Goal: Task Accomplishment & Management: Use online tool/utility

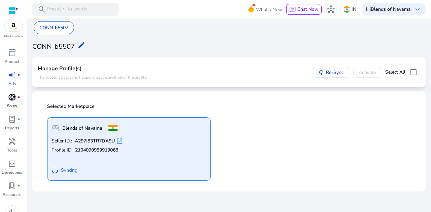
click at [12, 101] on span "donut_small" at bounding box center [12, 97] width 8 height 8
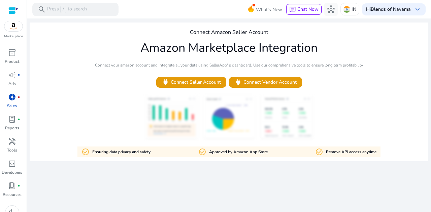
click at [12, 25] on img at bounding box center [13, 26] width 18 height 10
click at [13, 51] on span "inventory_2" at bounding box center [12, 53] width 8 height 8
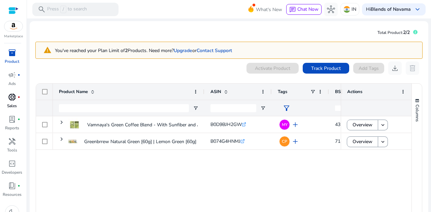
scroll to position [35, 0]
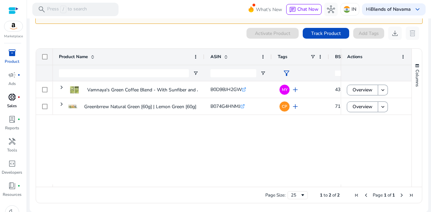
drag, startPoint x: 111, startPoint y: 187, endPoint x: 130, endPoint y: 186, distance: 18.9
click at [130, 186] on div "Drag here to set row groups Drag here to set column labels Product Name ASIN" at bounding box center [229, 125] width 387 height 155
click at [120, 184] on div "Vamnaya's Green Coffee Blend - With Sunfiber and Apple Cider... B0D9BJH2GW .st0…" at bounding box center [197, 132] width 288 height 103
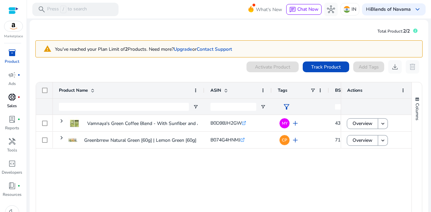
scroll to position [0, 0]
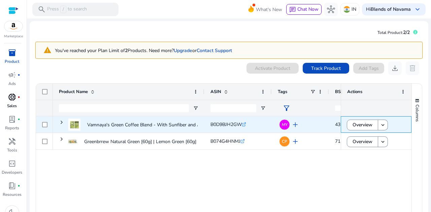
click at [388, 125] on div "Overview keyboard_arrow_down" at bounding box center [376, 125] width 59 height 14
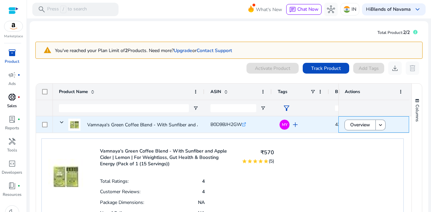
click at [384, 126] on div "Overview keyboard_arrow_down" at bounding box center [373, 125] width 59 height 14
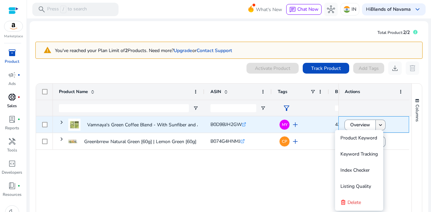
click at [380, 126] on mat-icon "keyboard_arrow_down" at bounding box center [380, 125] width 6 height 6
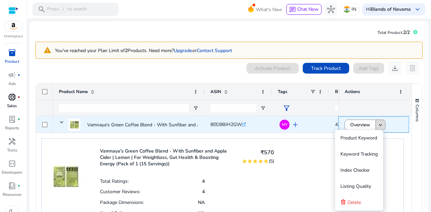
click at [380, 127] on mat-icon "keyboard_arrow_down" at bounding box center [380, 125] width 6 height 6
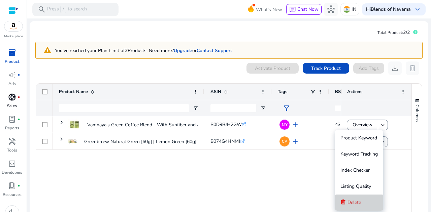
click at [360, 204] on span "Delete" at bounding box center [354, 203] width 13 height 6
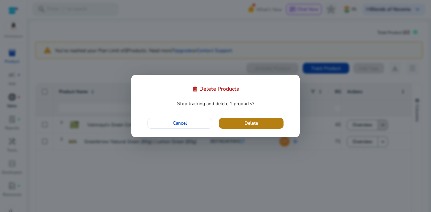
click at [250, 122] on span "Delete" at bounding box center [250, 123] width 13 height 7
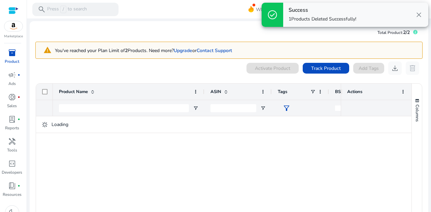
click at [12, 27] on img at bounding box center [13, 26] width 18 height 10
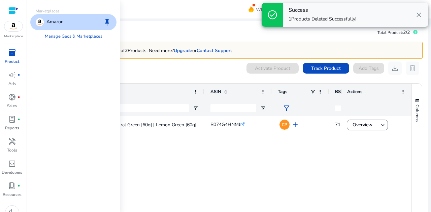
click at [16, 58] on div "inventory_2" at bounding box center [12, 52] width 19 height 11
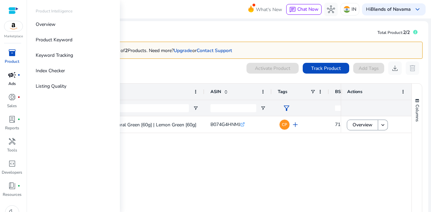
click at [11, 77] on span "campaign" at bounding box center [12, 75] width 8 height 8
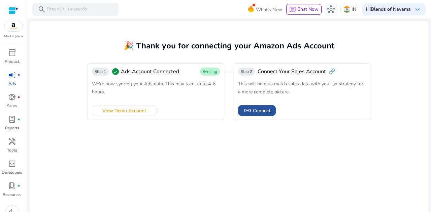
click at [255, 111] on span "Connect" at bounding box center [262, 110] width 18 height 7
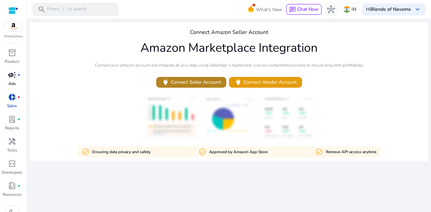
click at [197, 83] on span "power Connect Seller Account" at bounding box center [191, 82] width 59 height 8
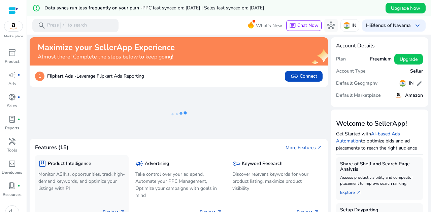
scroll to position [67, 0]
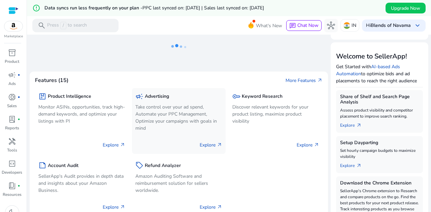
click at [220, 144] on span "arrow_outward" at bounding box center [219, 144] width 5 height 5
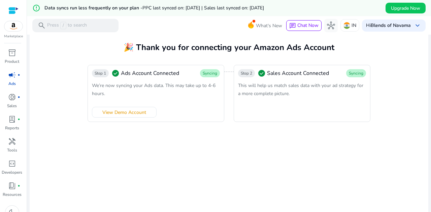
scroll to position [22, 0]
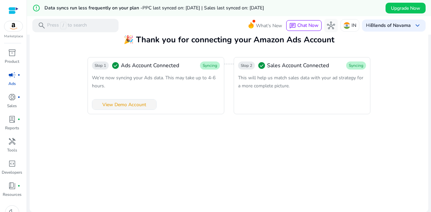
click at [117, 107] on span "View Demo Account" at bounding box center [124, 104] width 44 height 7
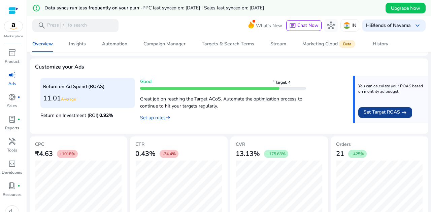
scroll to position [313, 0]
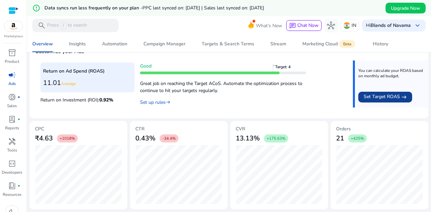
click at [381, 102] on span at bounding box center [385, 97] width 54 height 16
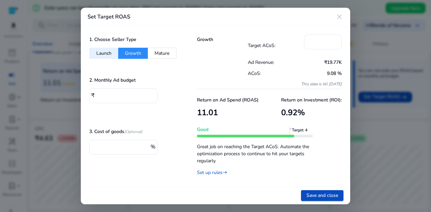
click at [172, 53] on button "Mature" at bounding box center [162, 53] width 29 height 11
click at [132, 54] on button "Growth" at bounding box center [133, 53] width 30 height 11
click at [89, 55] on div "1. Choose Seller Type Launch Growth Mature 2. Monthly Ad budget ₹ **** 3. Cost …" at bounding box center [135, 106] width 108 height 161
click at [91, 55] on button "Launch" at bounding box center [103, 53] width 29 height 11
click at [139, 52] on button "Growth" at bounding box center [133, 53] width 30 height 11
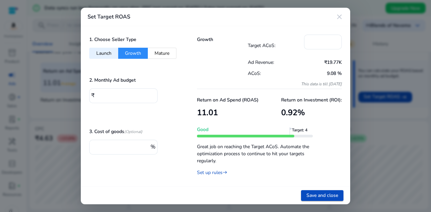
click at [110, 51] on button "Launch" at bounding box center [103, 53] width 29 height 11
type input "***"
click at [325, 46] on div "***" at bounding box center [322, 42] width 27 height 15
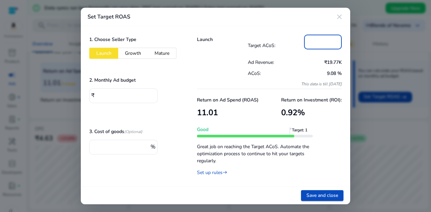
click at [326, 41] on input "***" at bounding box center [322, 41] width 27 height 7
drag, startPoint x: 326, startPoint y: 41, endPoint x: 278, endPoint y: 43, distance: 48.2
click at [278, 43] on div "Target ACoS: ***" at bounding box center [295, 46] width 94 height 22
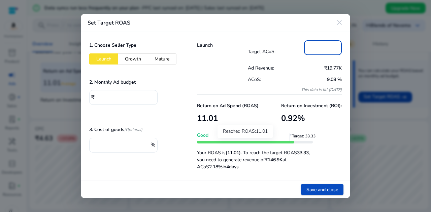
type input "**"
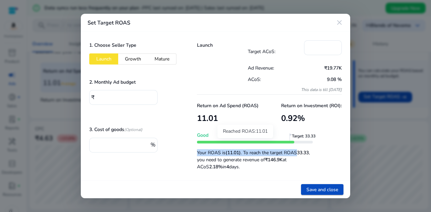
drag, startPoint x: 293, startPoint y: 143, endPoint x: 319, endPoint y: 146, distance: 26.5
click at [319, 146] on div "Return on Ad Spend (ROAS) 11.01 Return on Investment (ROI): 0.92 % Good Target:…" at bounding box center [269, 133] width 145 height 77
click at [120, 94] on input "****" at bounding box center [125, 96] width 56 height 7
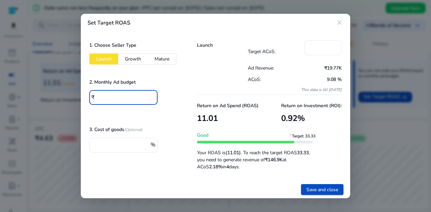
drag, startPoint x: 110, startPoint y: 97, endPoint x: 9, endPoint y: 81, distance: 101.6
click at [9, 81] on div "Set Target ROAS close 1. Choose Seller Type Launch Growth Mature 2. Monthly Ad …" at bounding box center [215, 106] width 431 height 212
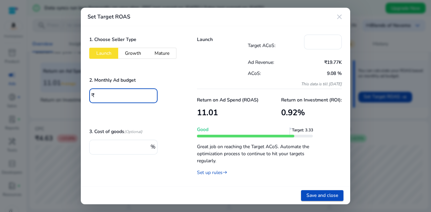
click at [163, 190] on div "Save and close" at bounding box center [215, 196] width 269 height 18
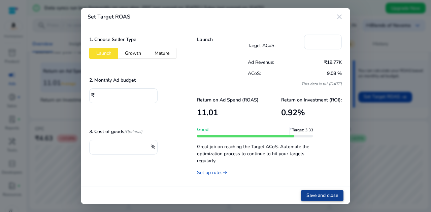
click at [326, 198] on span "Save and close" at bounding box center [322, 195] width 32 height 7
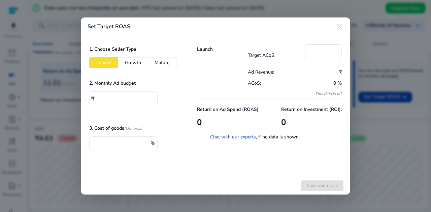
type input "****"
type input "**"
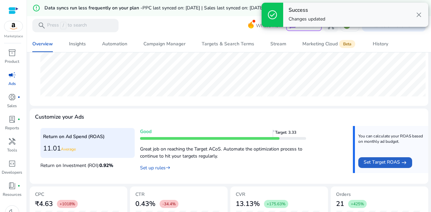
scroll to position [212, 0]
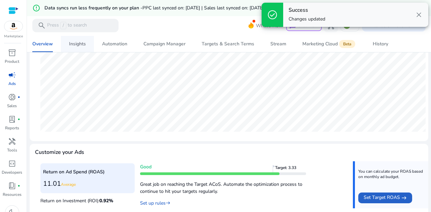
click at [72, 39] on span "Insights" at bounding box center [77, 44] width 17 height 16
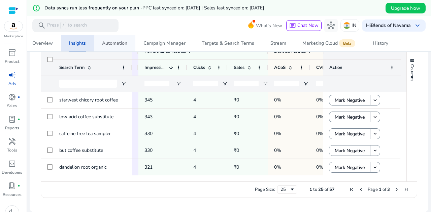
click at [104, 39] on span "Automation" at bounding box center [114, 43] width 25 height 16
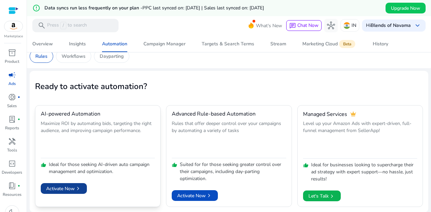
click at [81, 186] on span "chevron_right" at bounding box center [78, 189] width 7 height 7
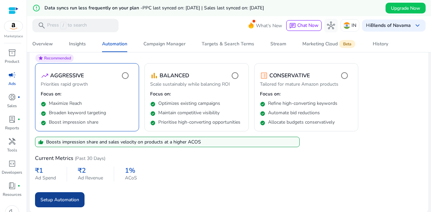
click at [56, 201] on span "Setup Automation" at bounding box center [59, 200] width 39 height 7
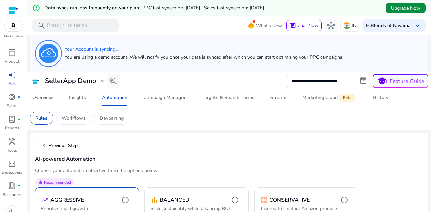
click at [398, 7] on span "Upgrade Now" at bounding box center [405, 8] width 29 height 7
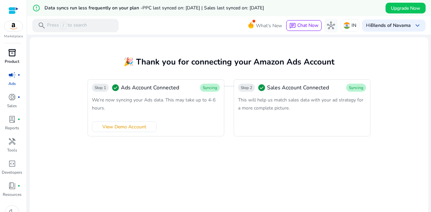
click at [9, 50] on span "inventory_2" at bounding box center [12, 53] width 8 height 8
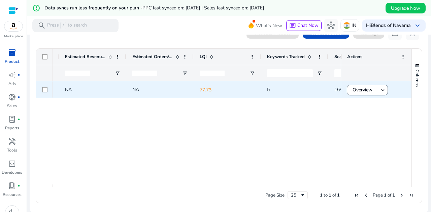
click at [206, 91] on p "77.73" at bounding box center [227, 90] width 55 height 14
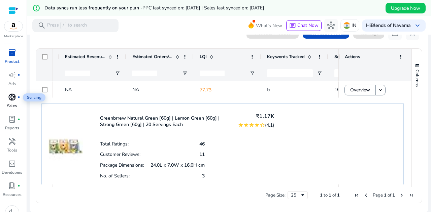
click at [10, 94] on span "donut_small" at bounding box center [12, 97] width 8 height 8
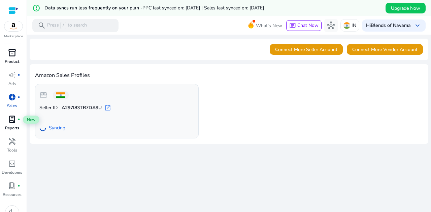
click at [9, 118] on span "lab_profile" at bounding box center [12, 119] width 8 height 8
click at [17, 120] on div "lab_profile fiber_manual_record" at bounding box center [12, 119] width 19 height 11
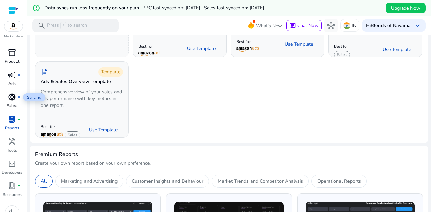
click at [13, 76] on span "campaign" at bounding box center [12, 75] width 8 height 8
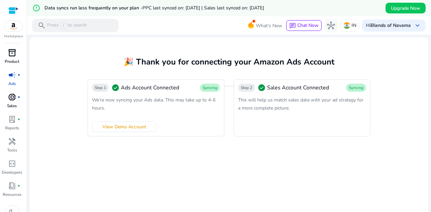
click at [9, 55] on span "inventory_2" at bounding box center [12, 53] width 8 height 8
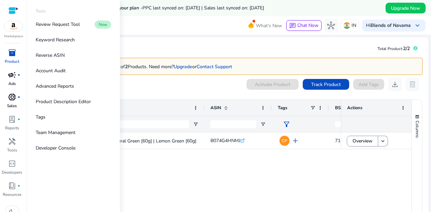
click at [15, 9] on div at bounding box center [13, 11] width 10 height 8
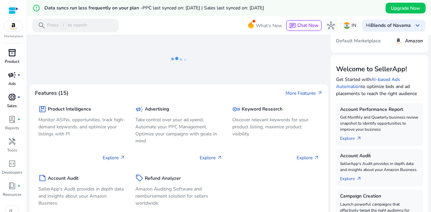
scroll to position [67, 0]
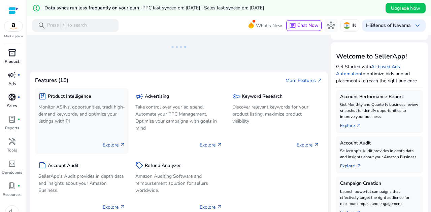
click at [115, 148] on p "Explore arrow_outward" at bounding box center [114, 145] width 23 height 7
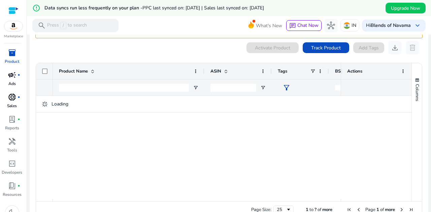
scroll to position [51, 0]
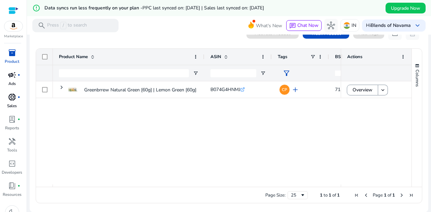
click at [12, 8] on div at bounding box center [13, 11] width 10 height 8
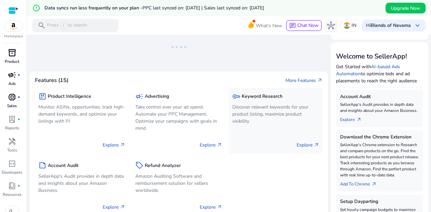
click at [304, 149] on div "Explore arrow_outward" at bounding box center [275, 142] width 87 height 17
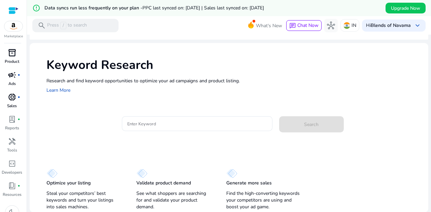
click at [172, 131] on div at bounding box center [197, 134] width 151 height 7
click at [165, 129] on div at bounding box center [197, 124] width 140 height 15
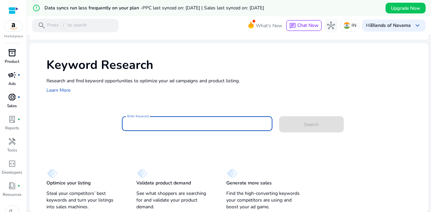
click at [147, 126] on input "Enter Keyword" at bounding box center [197, 123] width 140 height 7
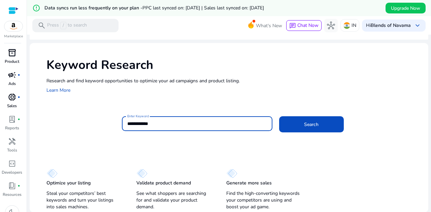
type input "**********"
click at [279, 117] on button "Search" at bounding box center [311, 125] width 65 height 16
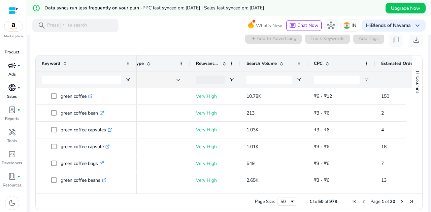
scroll to position [0, 90]
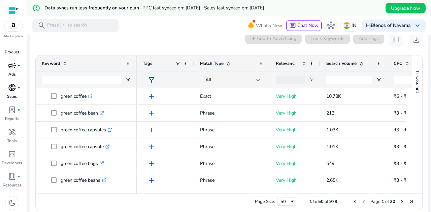
drag, startPoint x: 254, startPoint y: 191, endPoint x: 322, endPoint y: 196, distance: 68.2
click at [322, 196] on div "Drag here to set row groups Drag here to set column labels Keyword Match Type 2" at bounding box center [228, 132] width 387 height 155
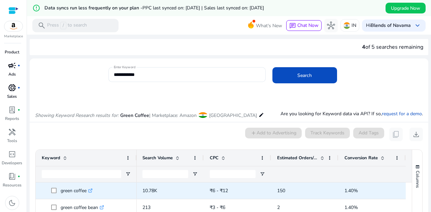
click at [53, 194] on span at bounding box center [55, 191] width 9 height 14
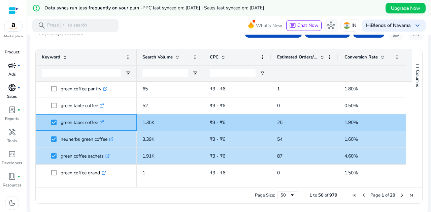
click at [52, 126] on span at bounding box center [55, 123] width 9 height 14
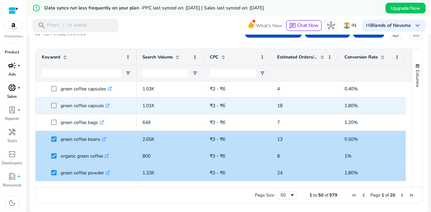
click at [51, 107] on span "green coffee capsule .st0{fill:#2c8af8}" at bounding box center [86, 106] width 89 height 14
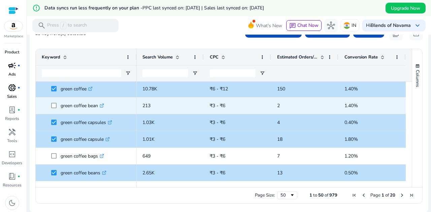
click at [53, 108] on span at bounding box center [55, 106] width 9 height 14
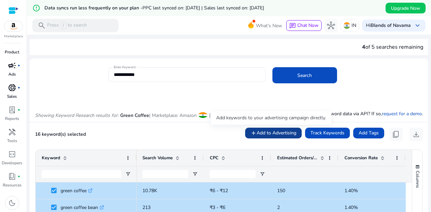
click at [272, 132] on span "Add to Advertising" at bounding box center [277, 133] width 40 height 7
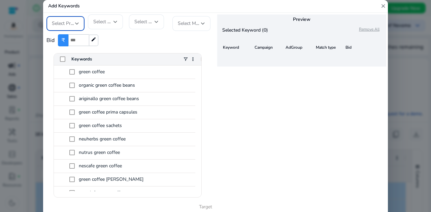
click at [77, 23] on div at bounding box center [77, 23] width 4 height 3
click at [77, 39] on span "Blends of Navama" at bounding box center [72, 41] width 40 height 15
click at [110, 17] on div "Select Campaign" at bounding box center [105, 21] width 24 height 15
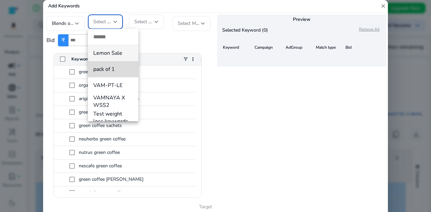
click at [118, 71] on span "pack of 1" at bounding box center [113, 69] width 40 height 7
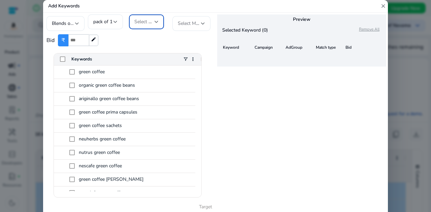
click at [134, 22] on span "Select AdGroup" at bounding box center [150, 22] width 33 height 6
click at [148, 49] on mat-option "Pack of 1" at bounding box center [154, 53] width 51 height 16
click at [196, 22] on span "Select Match Type" at bounding box center [197, 23] width 38 height 6
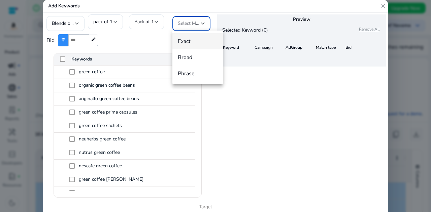
click at [197, 37] on mat-option "Exact" at bounding box center [197, 41] width 51 height 16
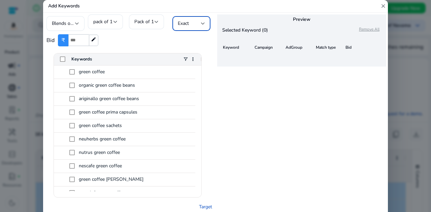
click at [89, 39] on span "edit" at bounding box center [93, 40] width 9 height 11
click at [74, 39] on input "number" at bounding box center [78, 40] width 21 height 12
type input "**"
click at [124, 44] on div "Bid ₹ ** edit" at bounding box center [129, 40] width 166 height 19
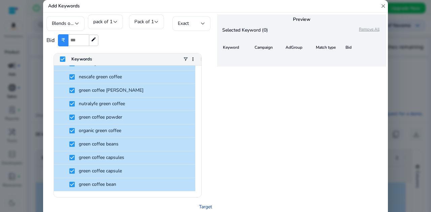
click at [200, 205] on link "Target" at bounding box center [205, 207] width 13 height 7
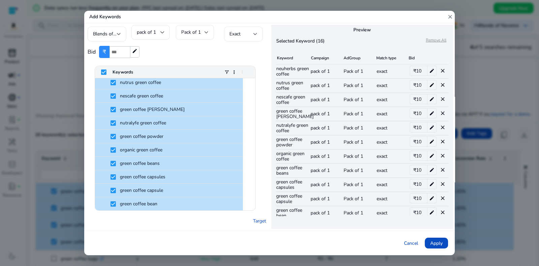
drag, startPoint x: 290, startPoint y: 0, endPoint x: 332, endPoint y: 248, distance: 251.6
click at [249, 212] on div "Cancel Apply" at bounding box center [269, 242] width 370 height 25
click at [431, 212] on span at bounding box center [436, 243] width 23 height 16
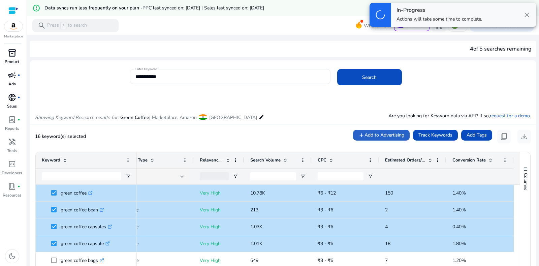
click at [166, 74] on input "**********" at bounding box center [230, 76] width 190 height 7
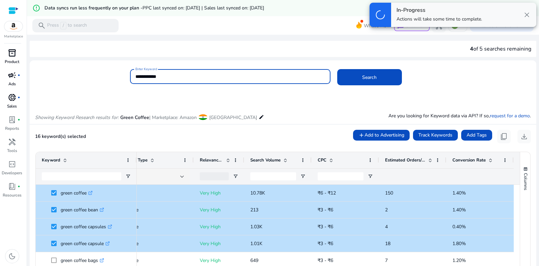
click at [176, 74] on input "**********" at bounding box center [230, 76] width 190 height 7
drag, startPoint x: 176, startPoint y: 74, endPoint x: 113, endPoint y: 76, distance: 62.7
click at [113, 76] on div "**********" at bounding box center [280, 80] width 501 height 22
type input "**********"
click at [337, 69] on button "Search" at bounding box center [369, 77] width 65 height 16
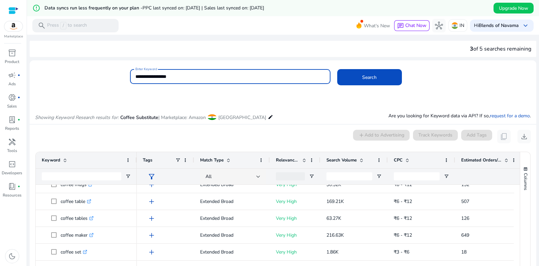
drag, startPoint x: 185, startPoint y: 74, endPoint x: 86, endPoint y: 68, distance: 99.5
click at [86, 68] on mat-card "**********" at bounding box center [283, 80] width 506 height 33
type input "*"
type input "**********"
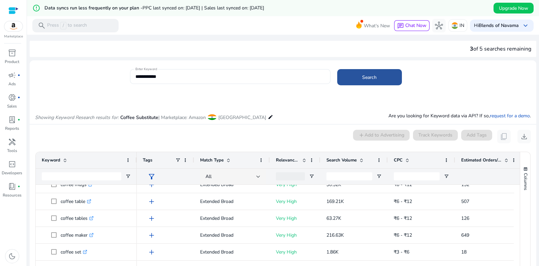
click at [353, 76] on span at bounding box center [369, 77] width 65 height 16
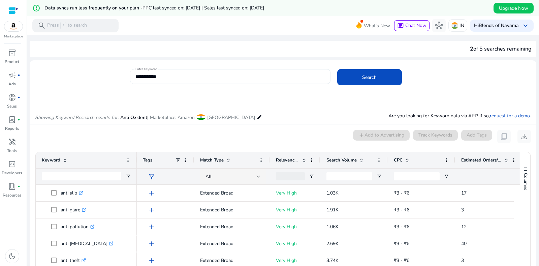
click at [175, 78] on input "**********" at bounding box center [230, 76] width 190 height 7
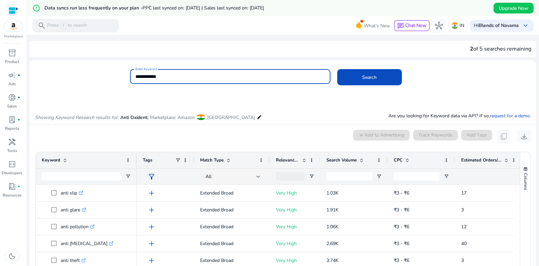
drag, startPoint x: 175, startPoint y: 78, endPoint x: 97, endPoint y: 68, distance: 78.5
click at [97, 68] on mat-card "**********" at bounding box center [283, 80] width 506 height 33
type input "**********"
click at [337, 69] on button "Search" at bounding box center [369, 77] width 65 height 16
drag, startPoint x: 194, startPoint y: 73, endPoint x: 94, endPoint y: 57, distance: 101.0
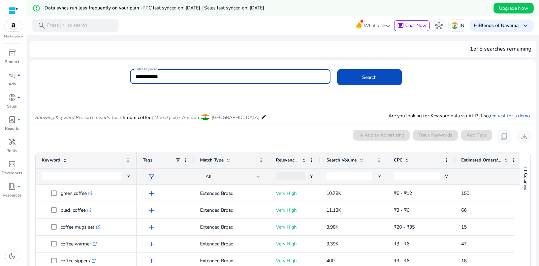
click at [94, 57] on div "**********" at bounding box center [283, 202] width 506 height 334
